Goal: Task Accomplishment & Management: Use online tool/utility

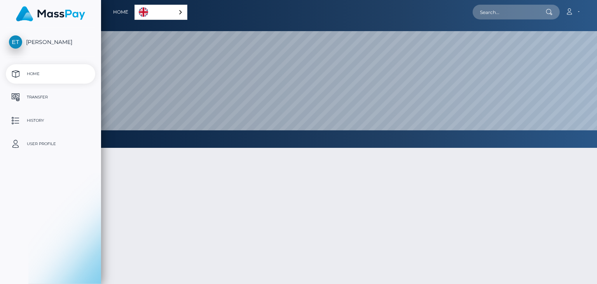
select select
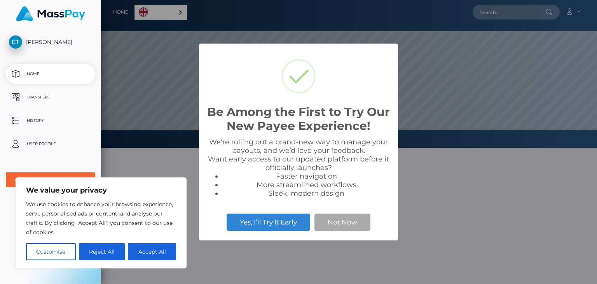
scroll to position [148, 496]
click at [360, 222] on button "Not Now" at bounding box center [343, 221] width 56 height 17
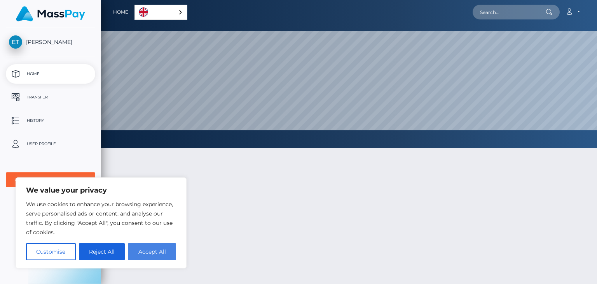
click at [162, 255] on button "Accept All" at bounding box center [152, 251] width 48 height 17
checkbox input "true"
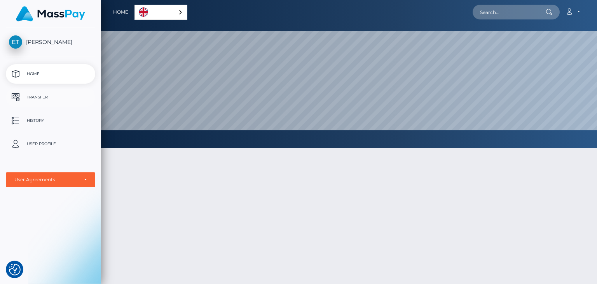
click at [38, 93] on p "Transfer" at bounding box center [50, 97] width 83 height 12
